Goal: Task Accomplishment & Management: Use online tool/utility

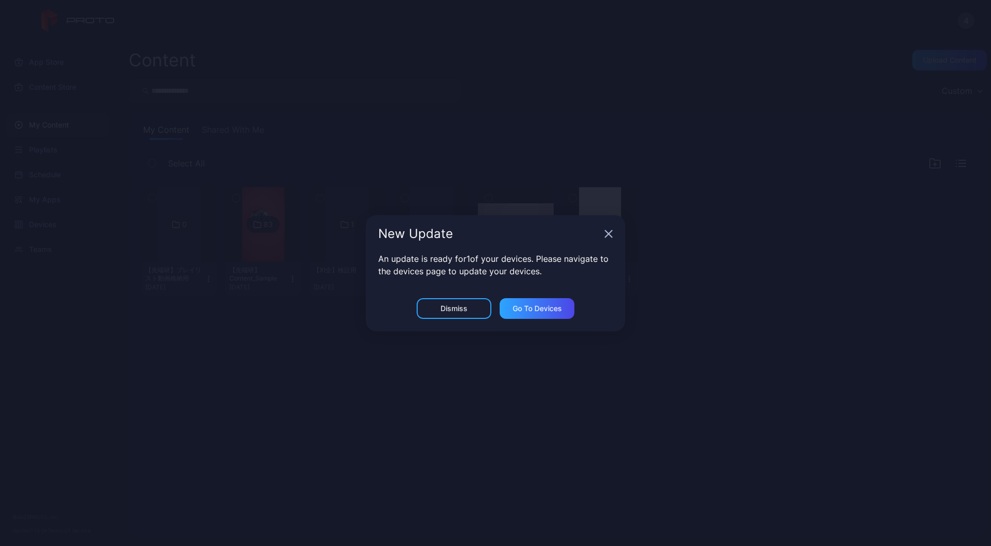
click at [612, 231] on icon "button" at bounding box center [608, 234] width 8 height 8
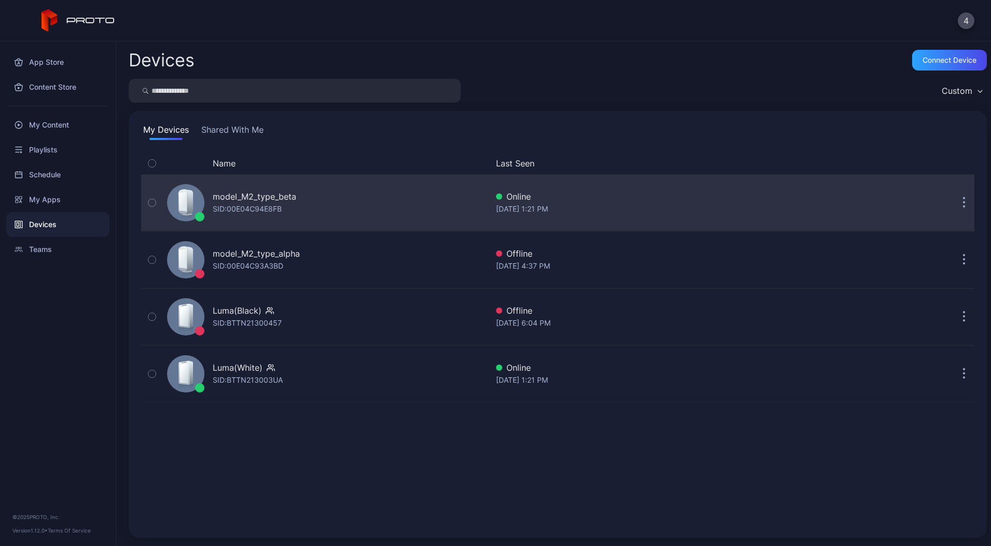
click at [240, 205] on div "SID: 00E04C94E8FB" at bounding box center [247, 209] width 69 height 12
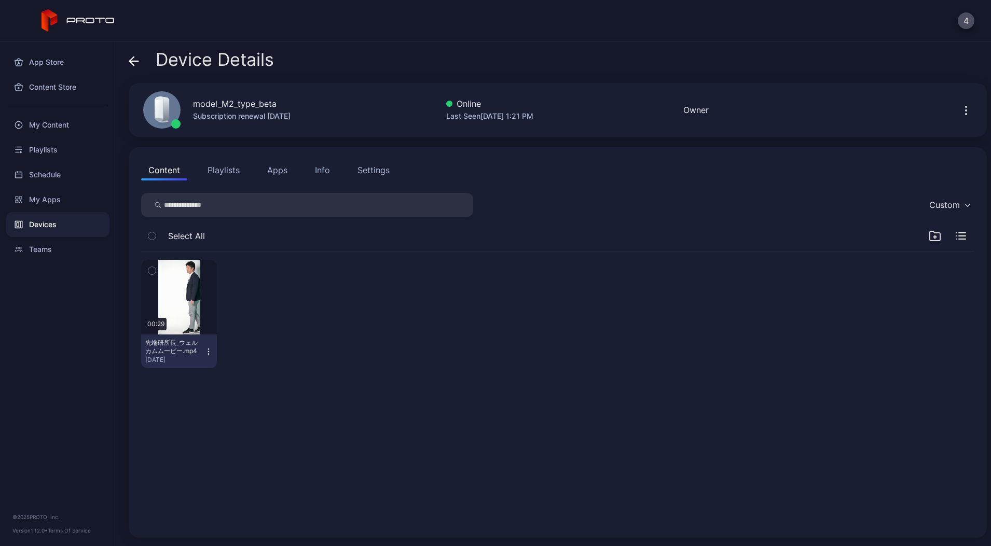
click at [960, 113] on icon "button" at bounding box center [966, 110] width 12 height 12
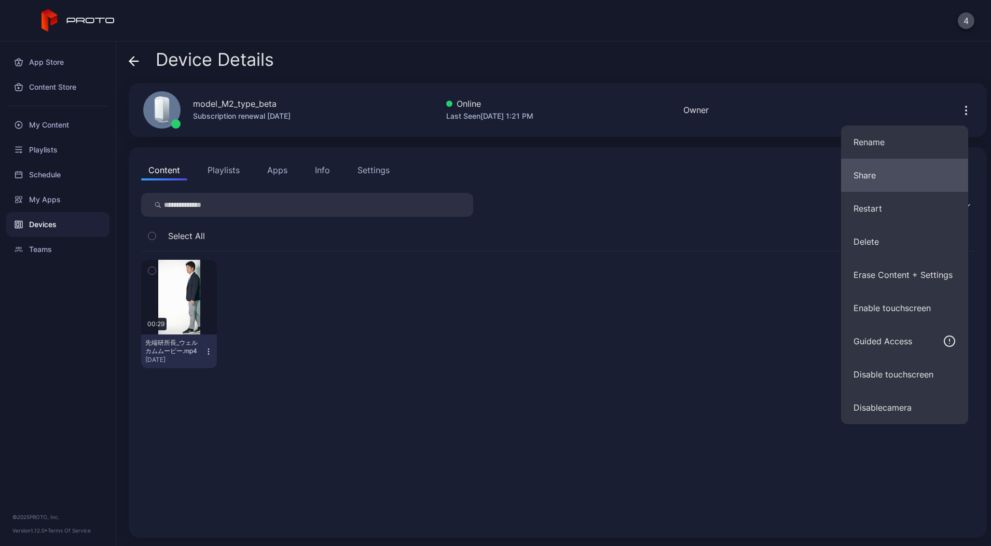
click at [875, 180] on button "Share" at bounding box center [904, 175] width 127 height 33
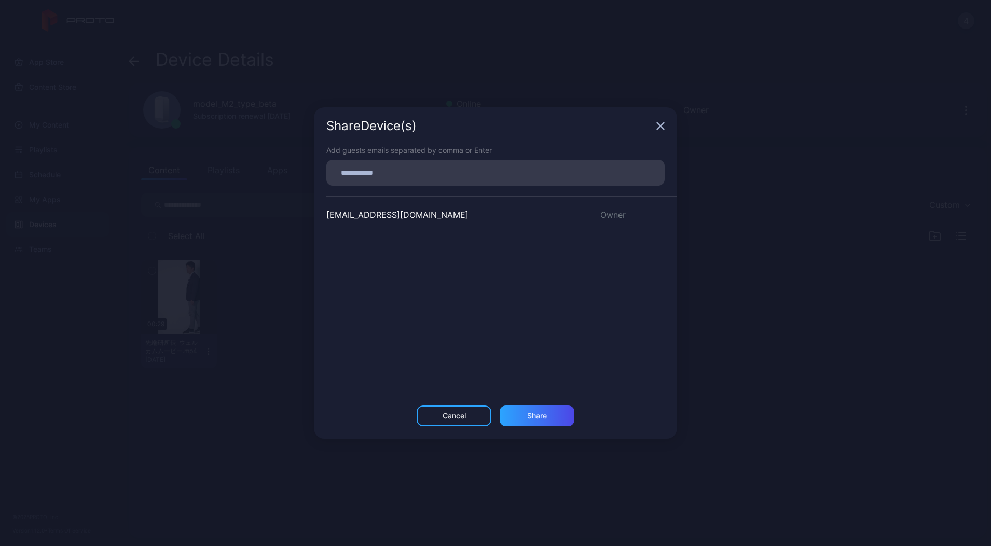
click at [413, 173] on div at bounding box center [499, 173] width 332 height 20
click at [412, 173] on input at bounding box center [496, 172] width 326 height 13
paste input
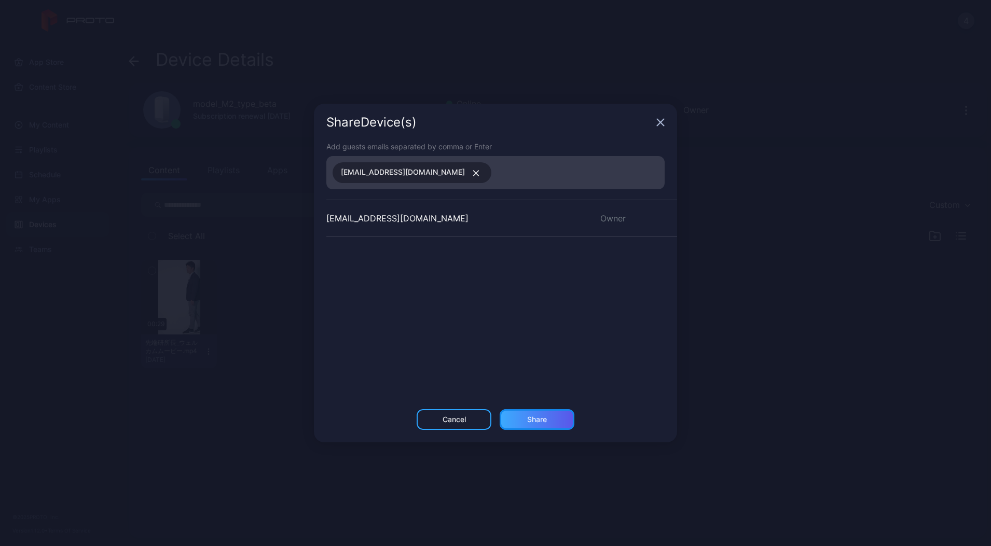
click at [537, 411] on div "Share" at bounding box center [537, 419] width 75 height 21
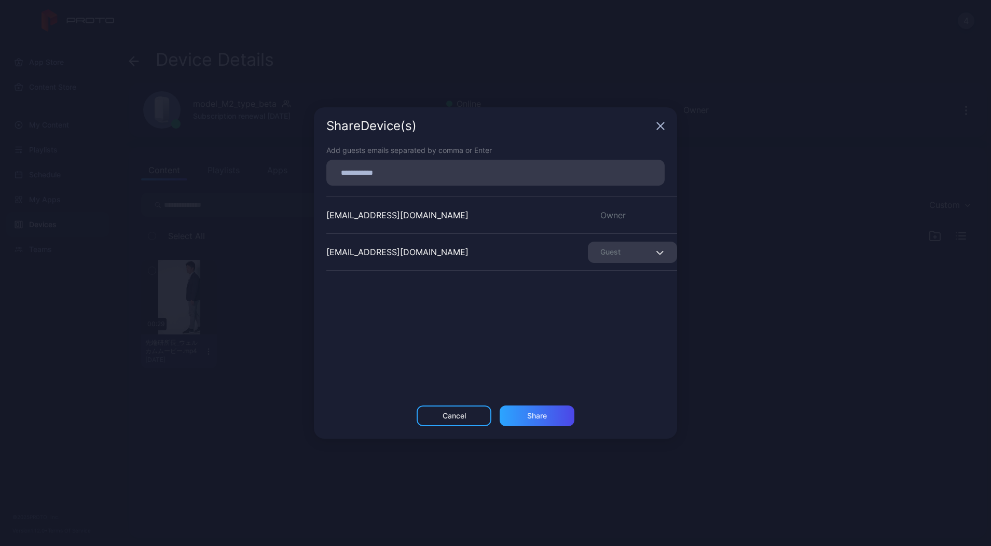
click at [660, 127] on icon "button" at bounding box center [660, 126] width 8 height 8
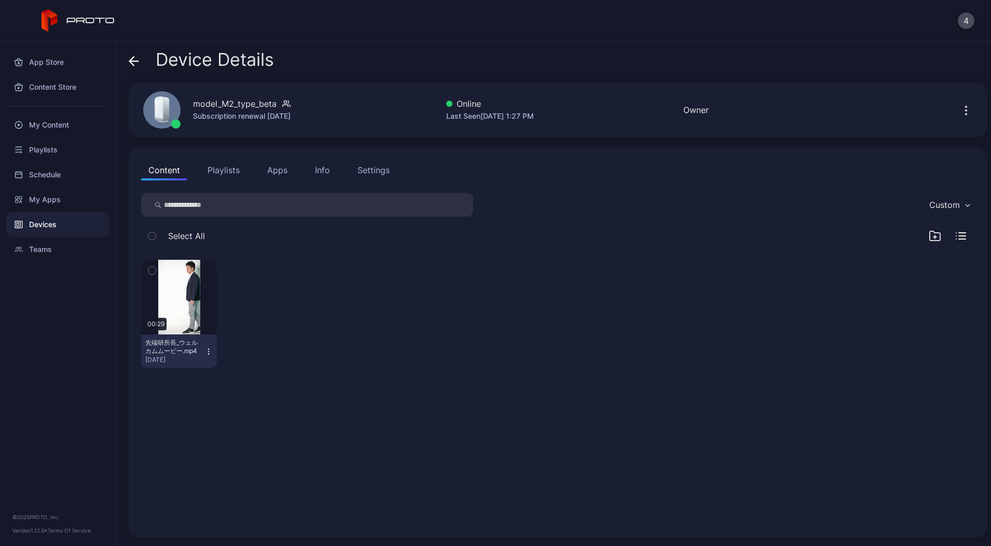
click at [319, 170] on div "Info" at bounding box center [322, 170] width 15 height 12
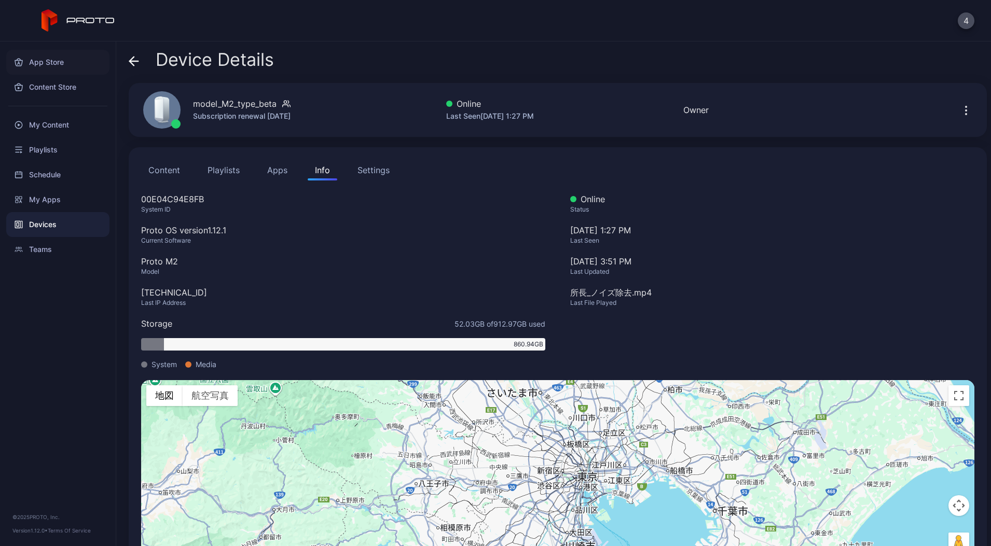
click at [59, 66] on div "App Store" at bounding box center [57, 62] width 103 height 25
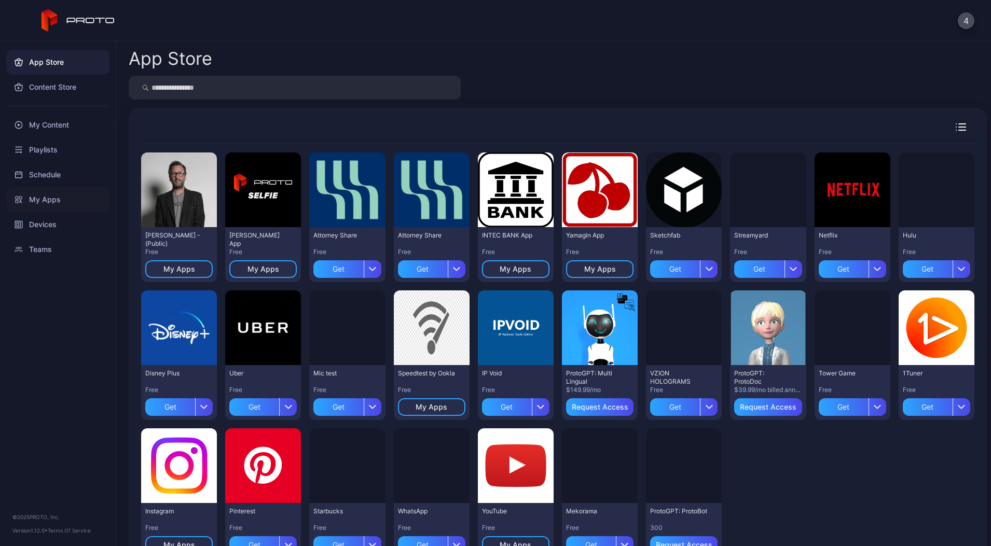
click at [61, 196] on div "My Apps" at bounding box center [57, 199] width 103 height 25
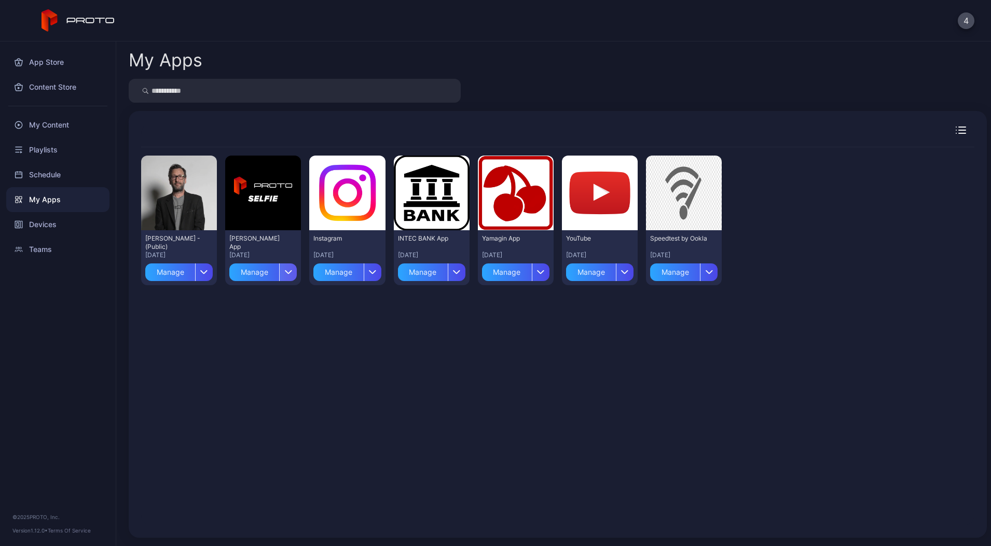
click at [297, 268] on div "button" at bounding box center [288, 273] width 18 height 18
click at [292, 298] on button "Install" at bounding box center [275, 302] width 88 height 33
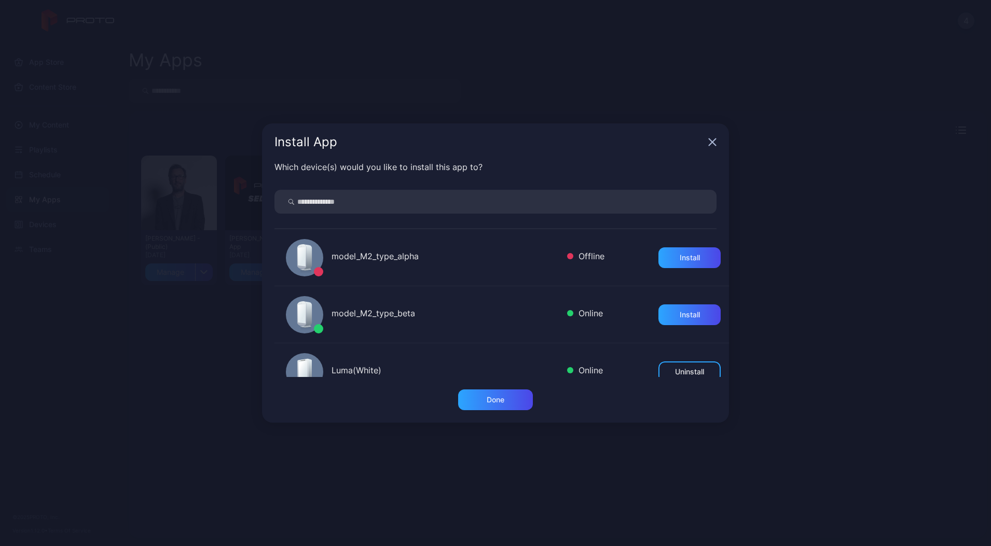
click at [455, 310] on div "model_M2_type_beta" at bounding box center [444, 314] width 227 height 15
click at [667, 322] on div "Install" at bounding box center [689, 315] width 62 height 21
click at [791, 331] on div "Install App Which device(s) would you like to install this app to? model_M2_typ…" at bounding box center [495, 273] width 991 height 546
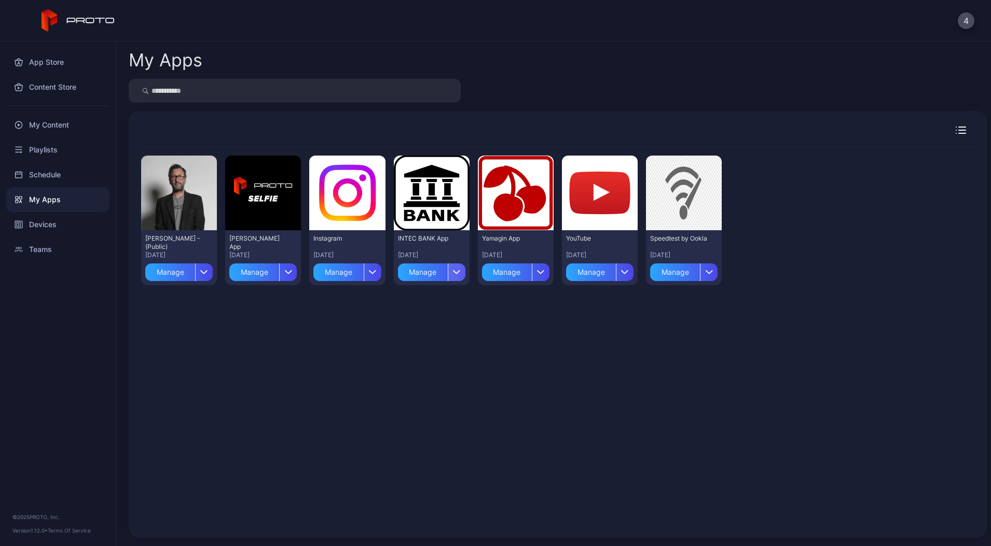
click at [461, 272] on icon "button" at bounding box center [457, 272] width 8 height 4
click at [470, 293] on button "Install" at bounding box center [459, 302] width 88 height 33
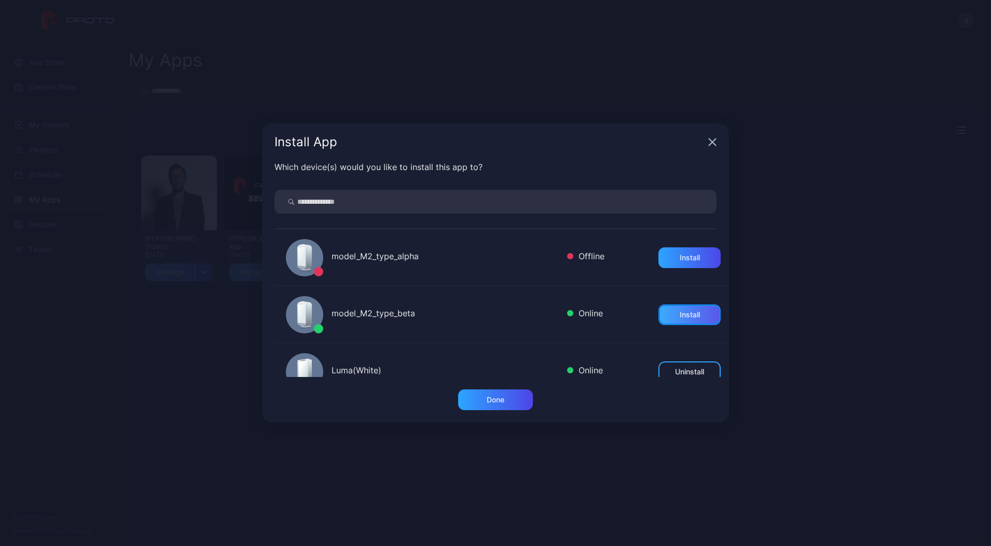
click at [668, 320] on div "Install" at bounding box center [689, 315] width 62 height 21
click at [495, 396] on div "Done" at bounding box center [496, 400] width 18 height 8
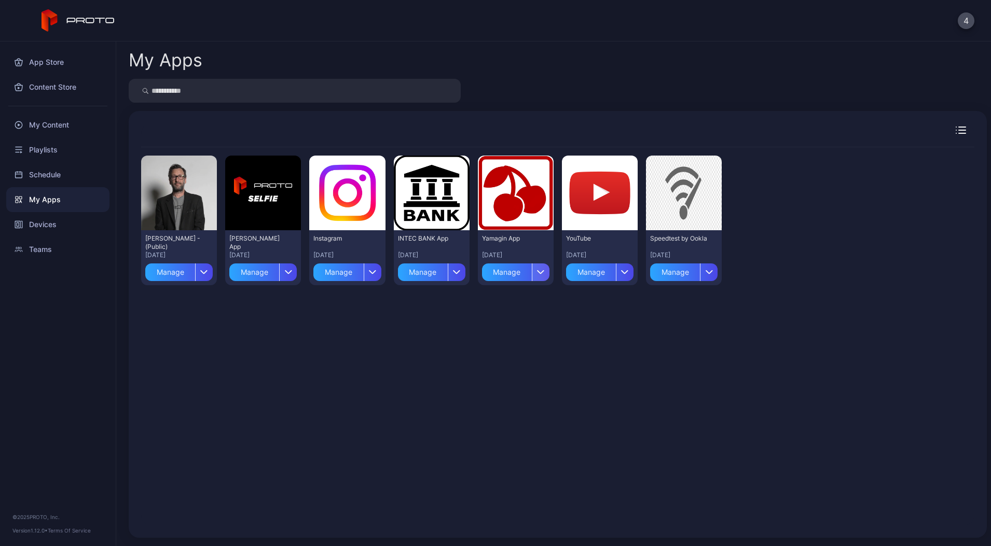
click at [545, 270] on icon "button" at bounding box center [541, 272] width 8 height 4
click at [546, 313] on button "Install" at bounding box center [551, 302] width 88 height 33
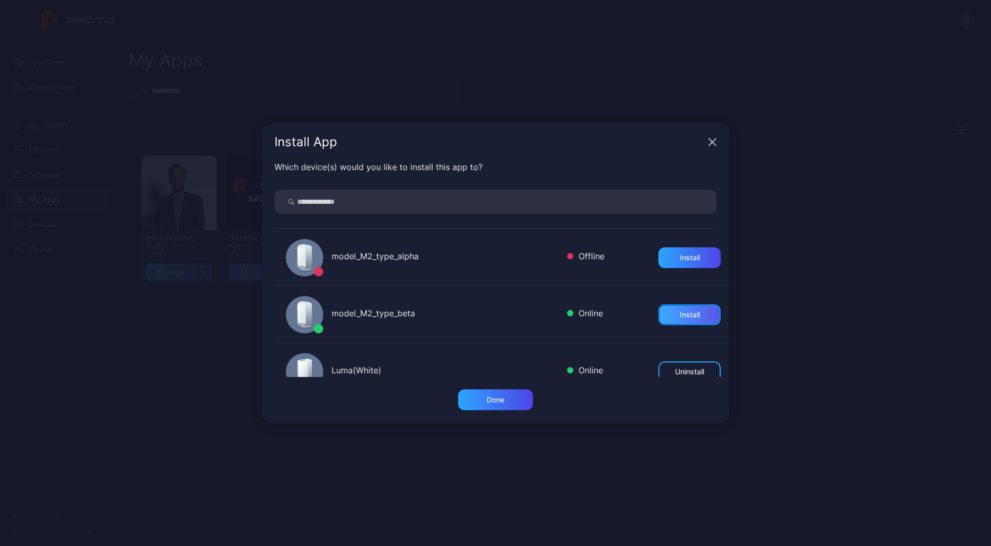
click at [663, 316] on div "Install" at bounding box center [689, 315] width 62 height 21
click at [711, 142] on icon "button" at bounding box center [712, 142] width 7 height 7
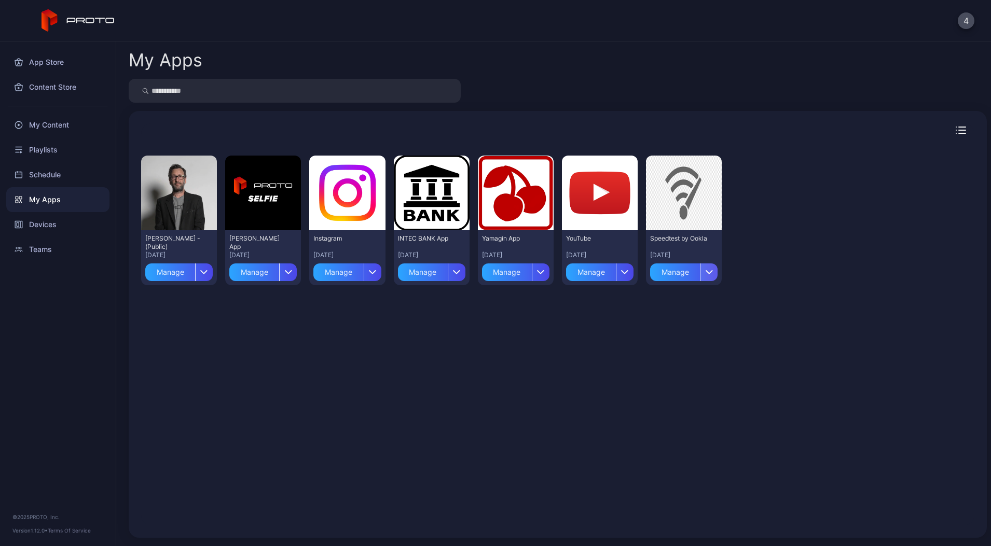
click at [717, 276] on div "button" at bounding box center [709, 273] width 18 height 18
click at [717, 308] on button "Install" at bounding box center [735, 302] width 88 height 33
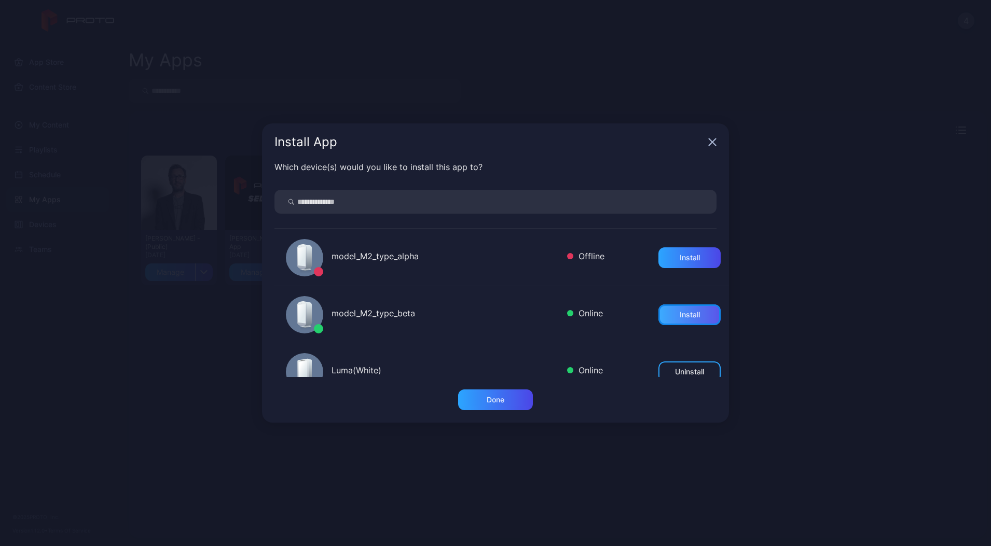
click at [680, 314] on div "Install" at bounding box center [690, 315] width 20 height 8
click at [704, 140] on div "Install App" at bounding box center [495, 141] width 467 height 37
click at [710, 144] on icon "button" at bounding box center [712, 142] width 7 height 7
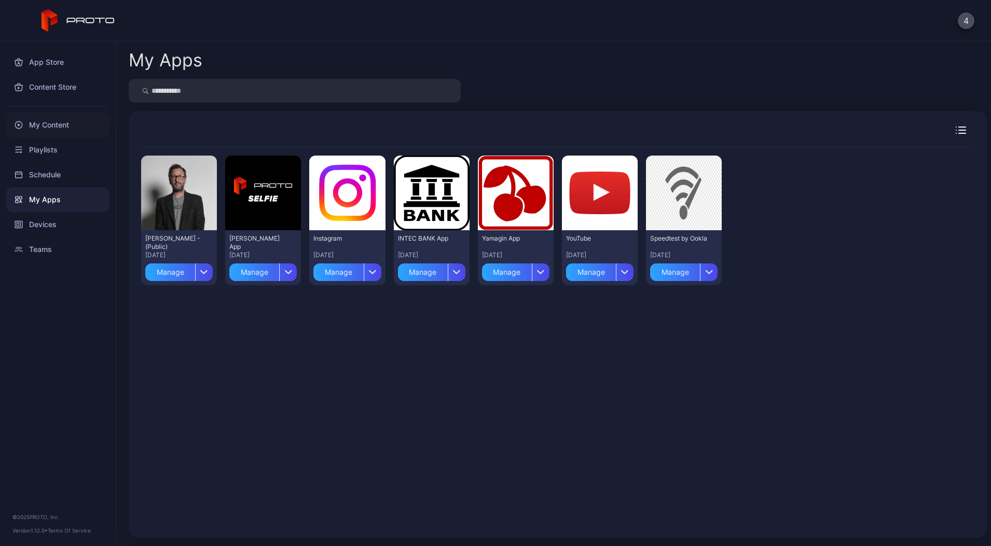
click at [85, 124] on div "My Content" at bounding box center [57, 125] width 103 height 25
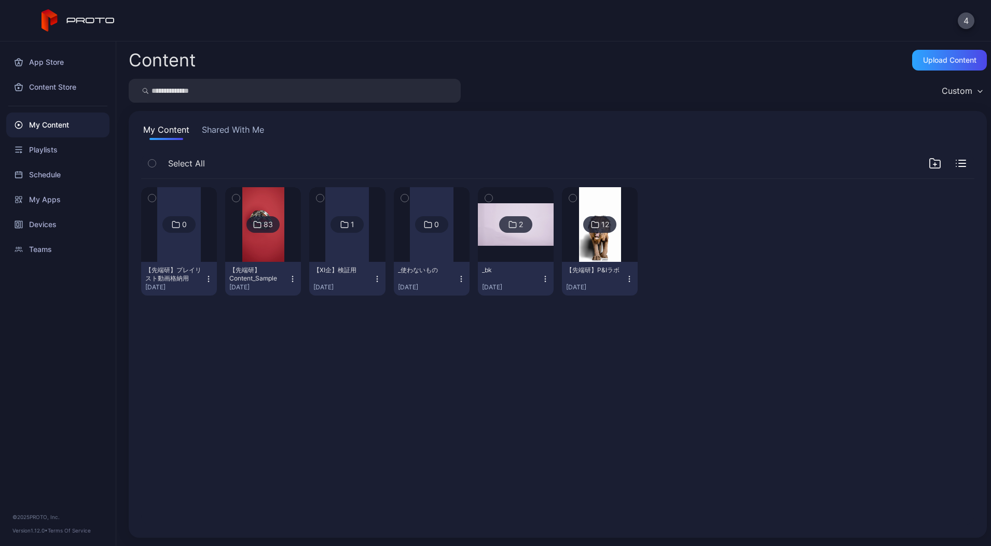
click at [297, 276] on icon "button" at bounding box center [292, 279] width 8 height 8
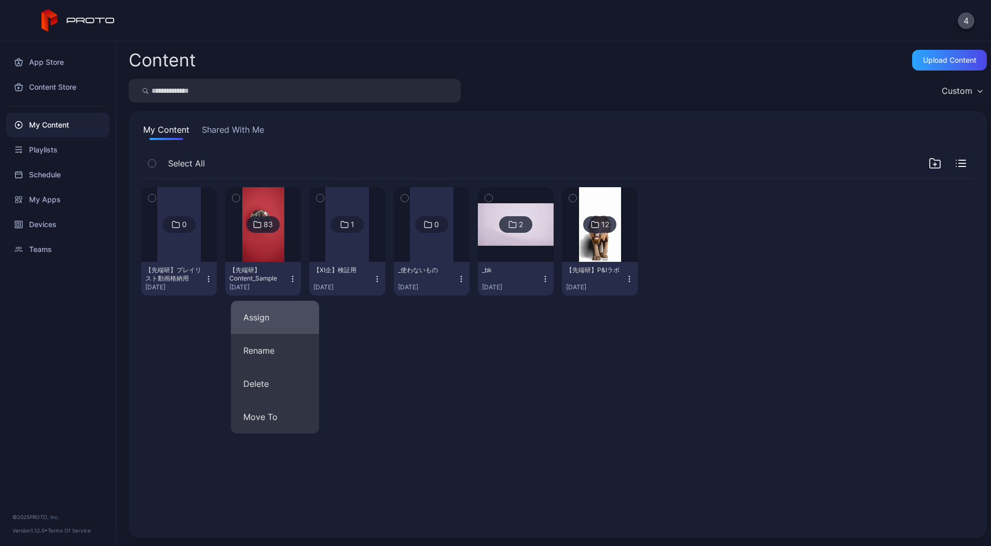
click at [275, 322] on button "Assign" at bounding box center [275, 317] width 88 height 33
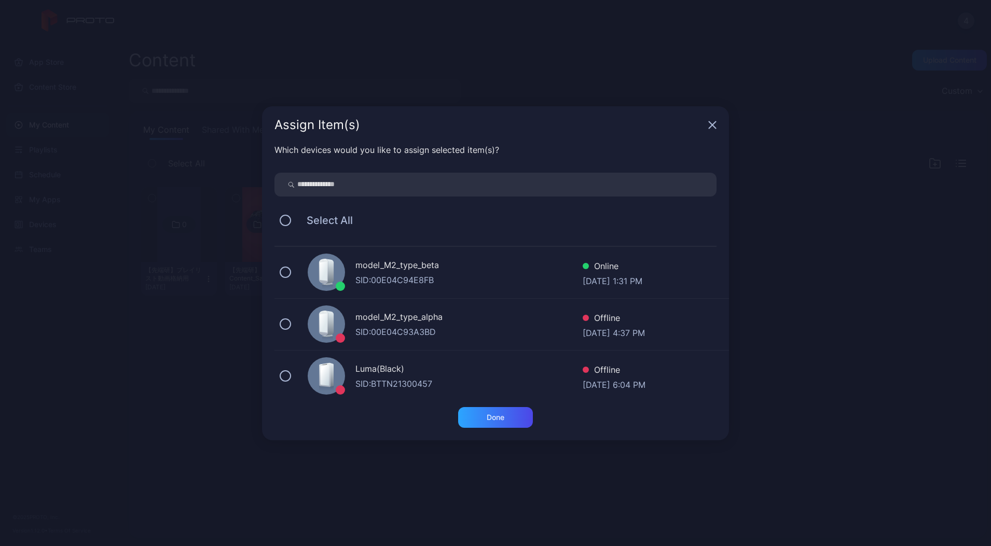
click at [396, 277] on div "SID: 00E04C94E8FB" at bounding box center [468, 280] width 227 height 12
click at [514, 415] on div "Done" at bounding box center [495, 417] width 75 height 21
